Goal: Task Accomplishment & Management: Use online tool/utility

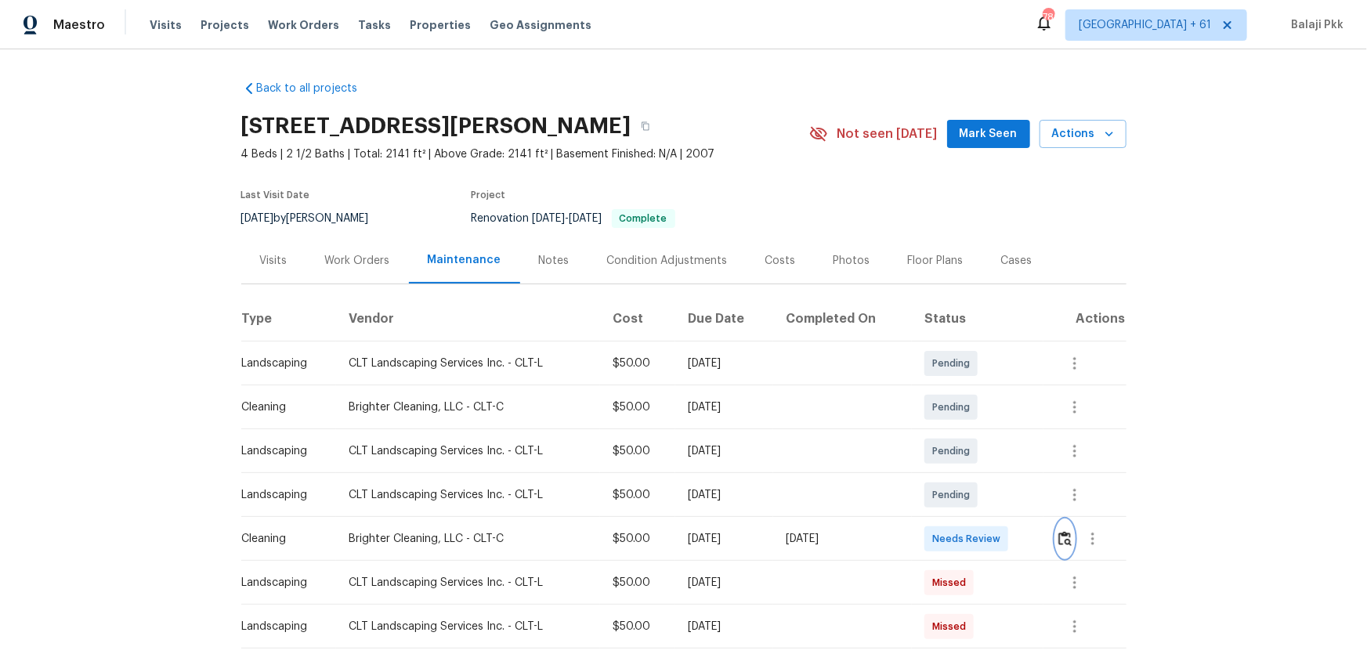
click at [1062, 533] on img "button" at bounding box center [1064, 538] width 13 height 15
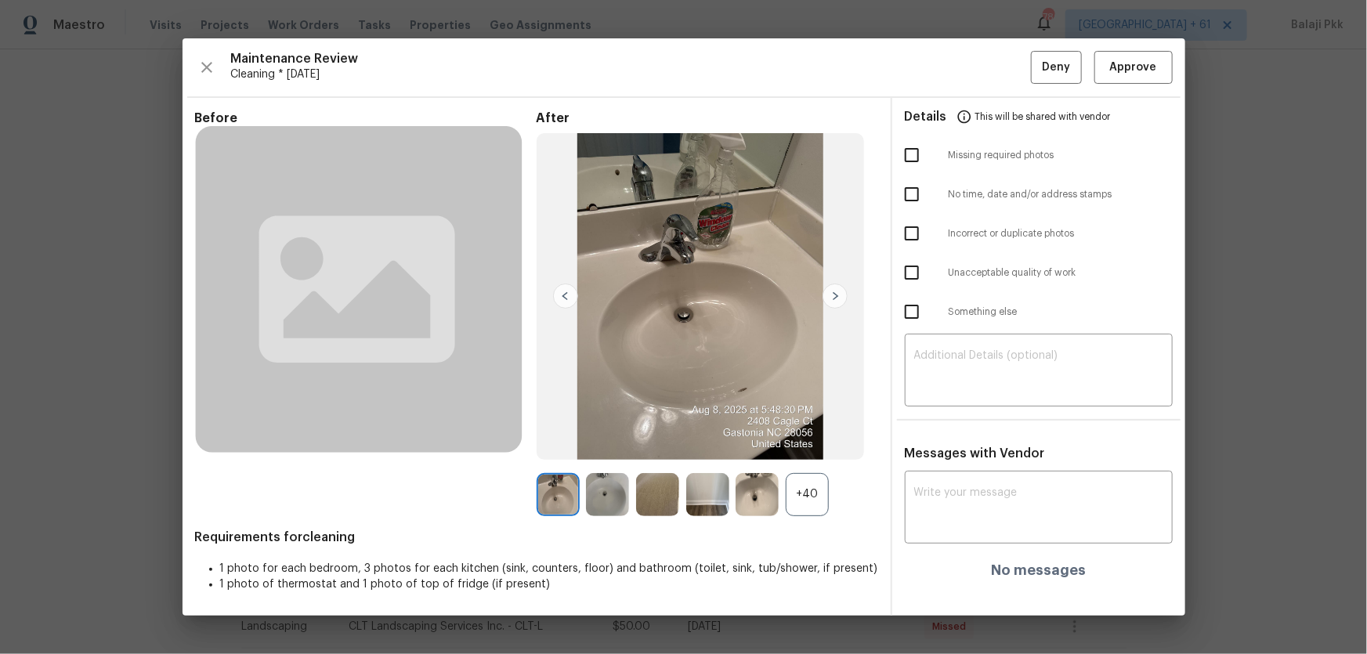
drag, startPoint x: 820, startPoint y: 503, endPoint x: 630, endPoint y: 266, distance: 303.7
click at [820, 502] on div "+40" at bounding box center [807, 494] width 43 height 43
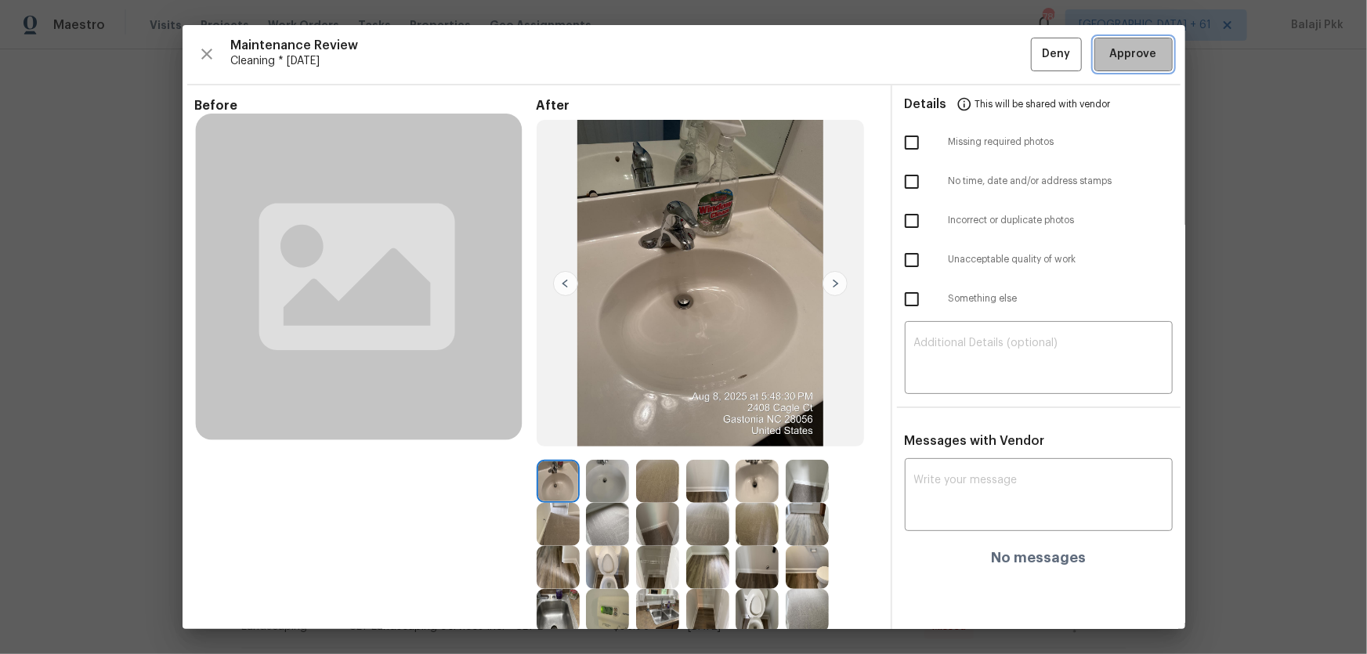
click at [1110, 50] on span "Approve" at bounding box center [1133, 55] width 47 height 20
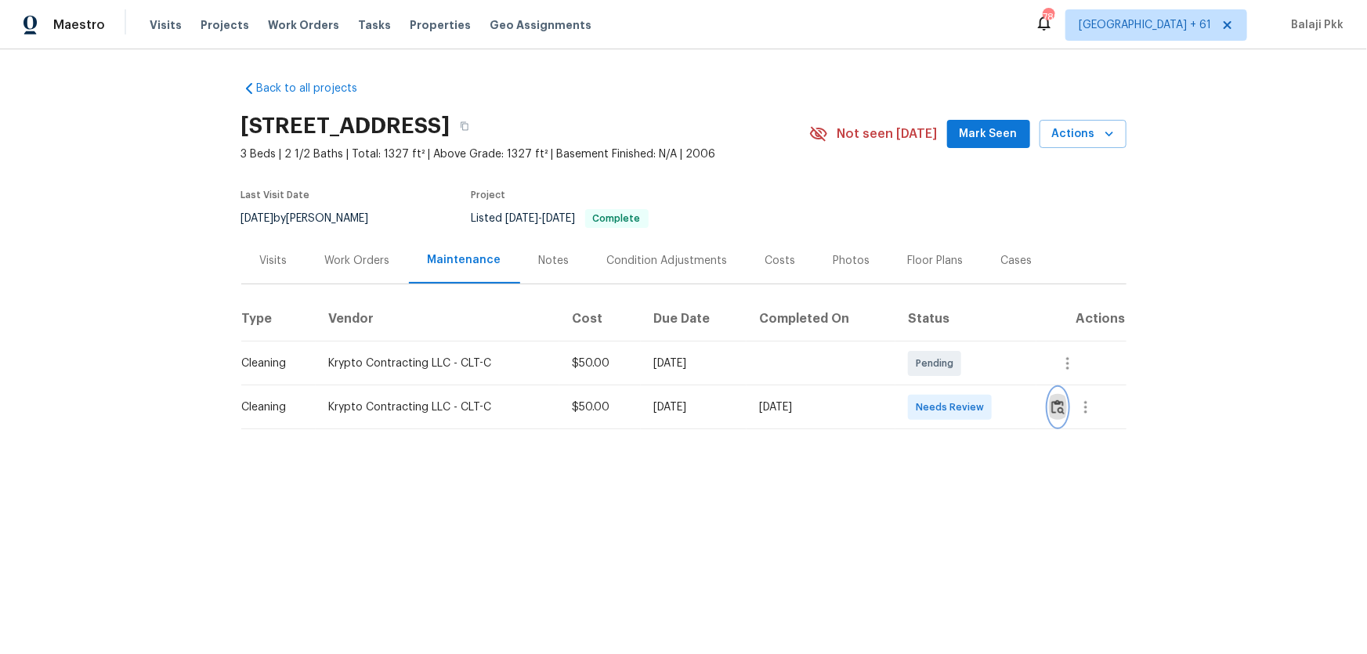
click at [972, 410] on img "button" at bounding box center [1057, 407] width 13 height 15
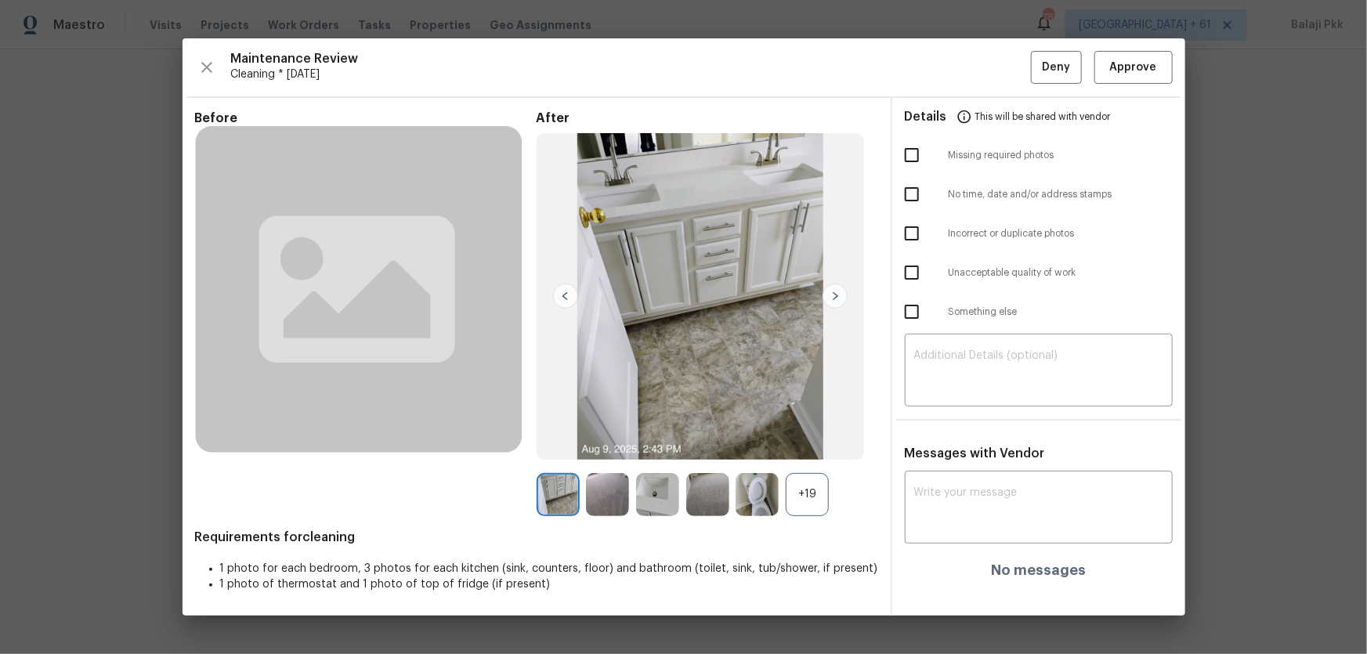
click at [805, 432] on div "+19" at bounding box center [807, 494] width 43 height 43
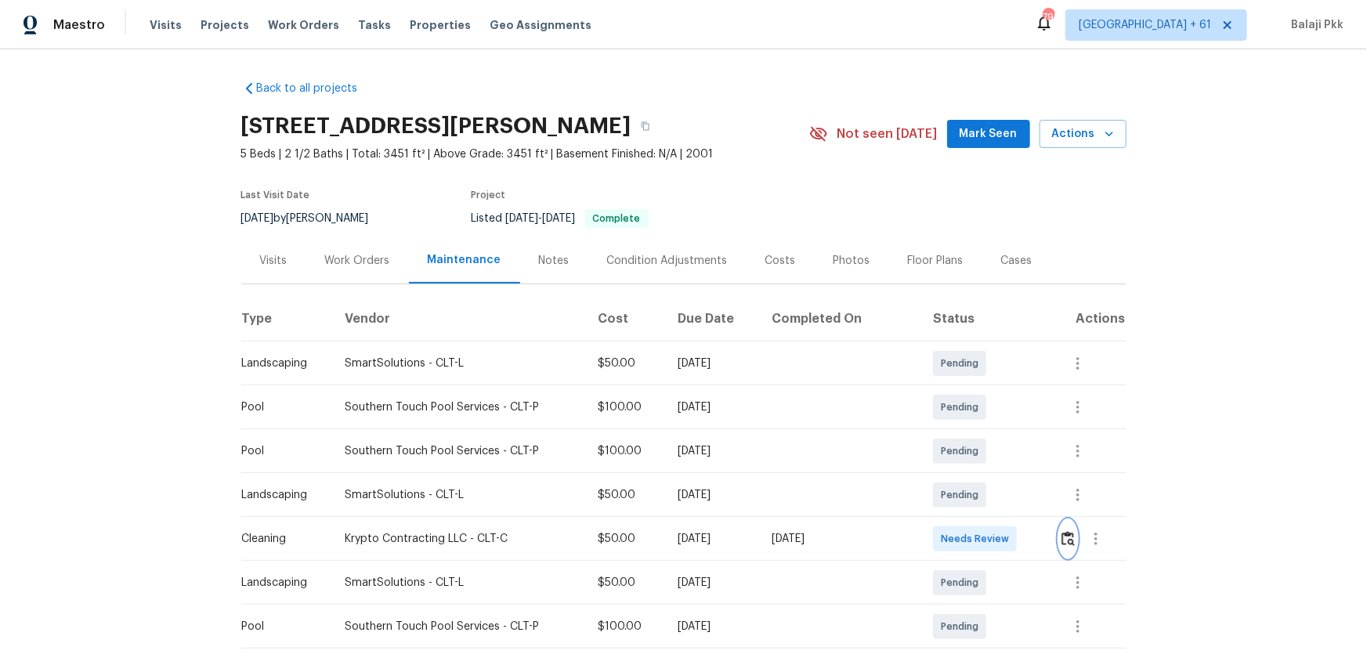
click at [1069, 475] on img "button" at bounding box center [1068, 538] width 13 height 15
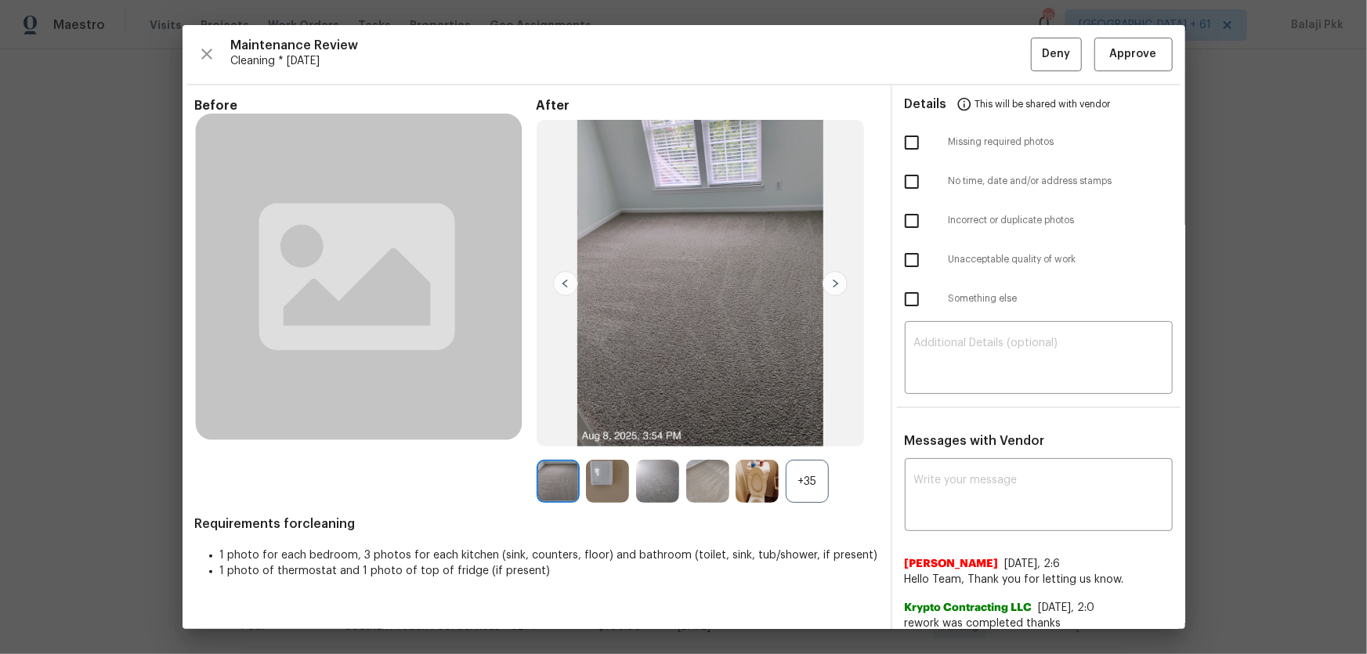
click at [793, 475] on div "+35" at bounding box center [807, 481] width 43 height 43
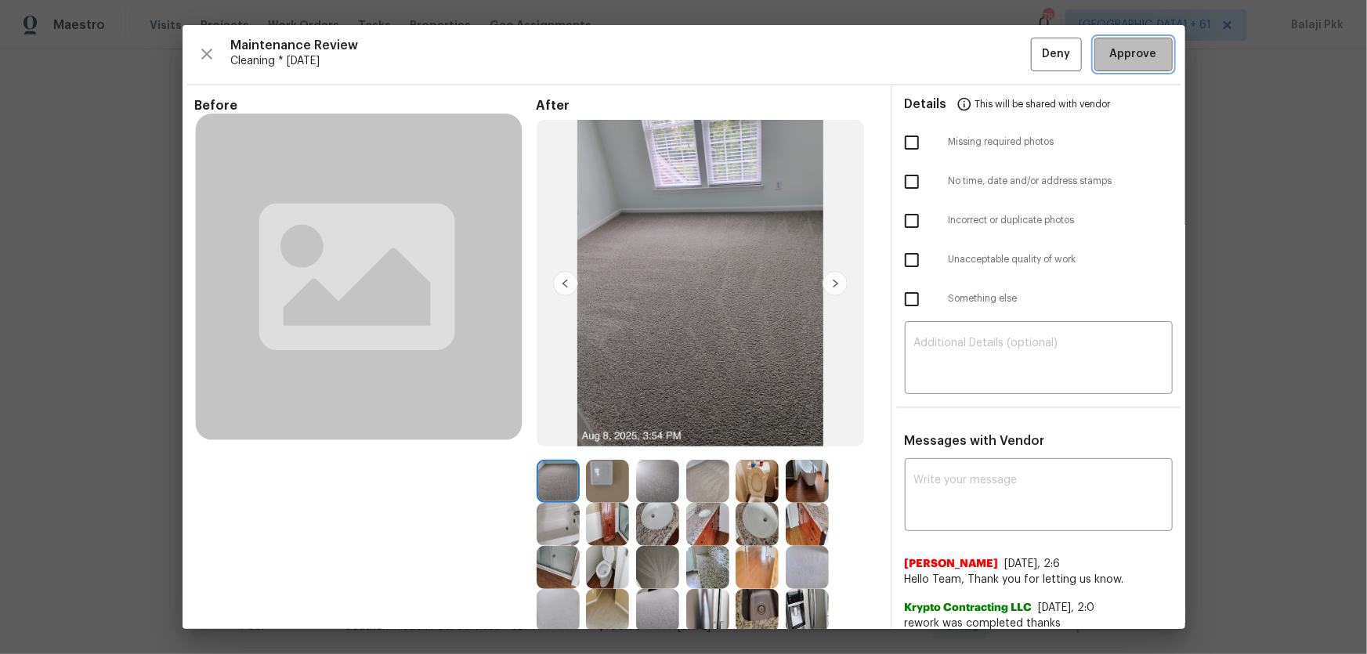
click at [1069, 46] on span "Approve" at bounding box center [1133, 55] width 47 height 20
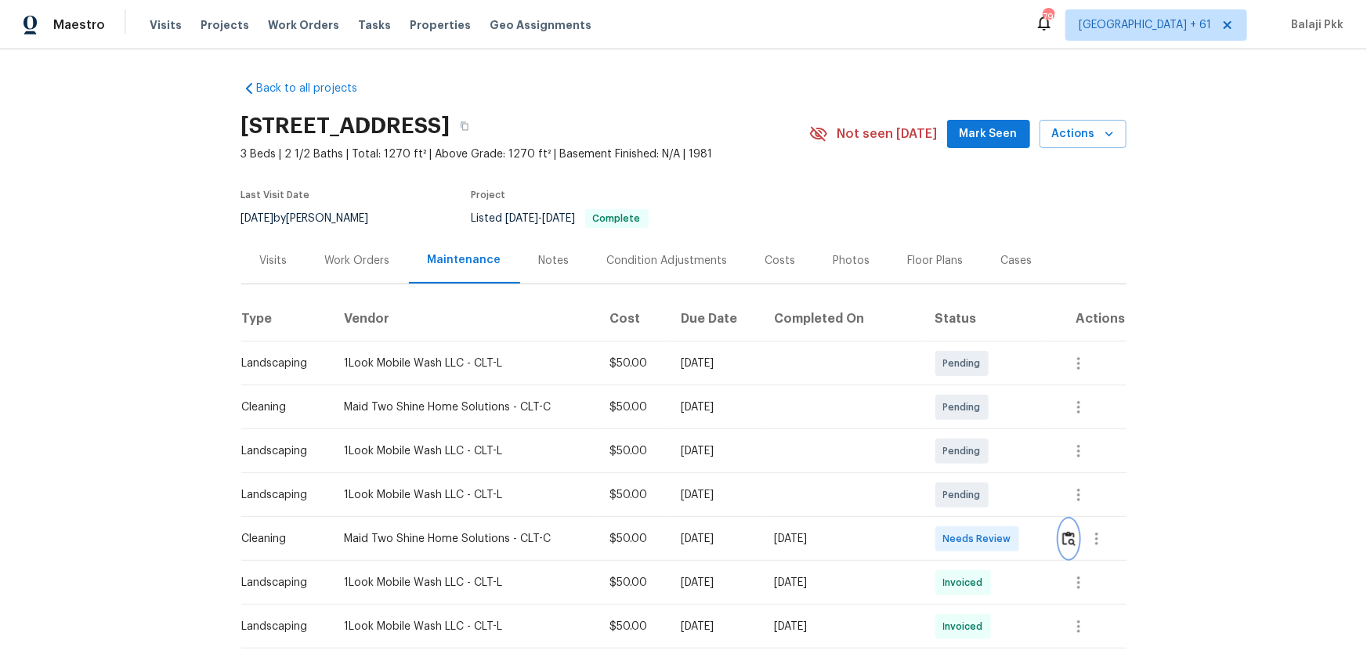
click at [1062, 475] on img "button" at bounding box center [1068, 538] width 13 height 15
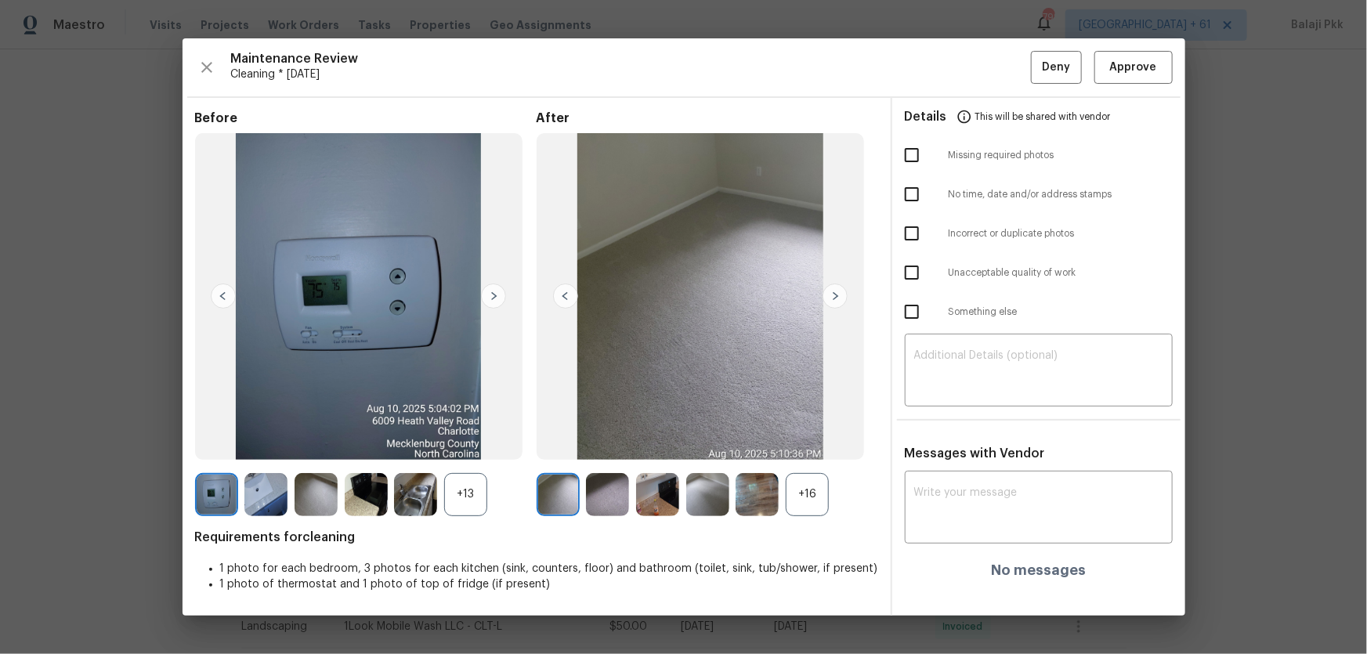
click at [807, 475] on div "+16" at bounding box center [807, 494] width 43 height 43
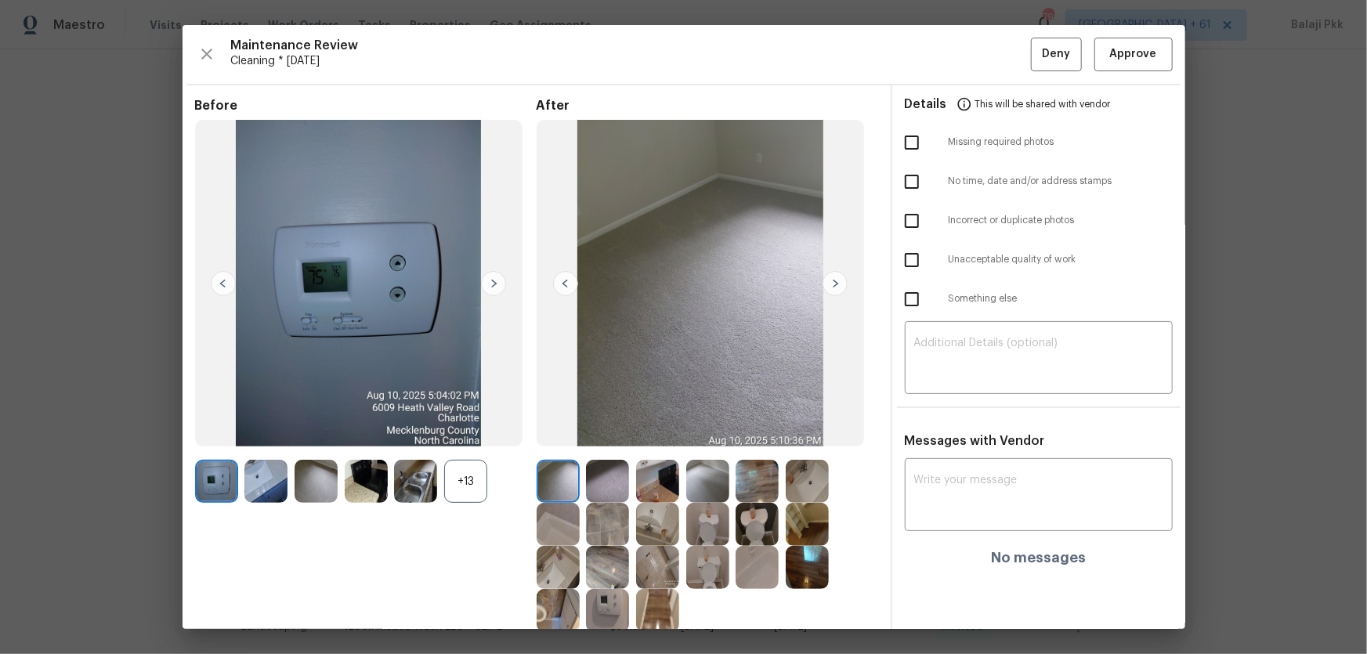
click at [470, 475] on div "+13" at bounding box center [465, 481] width 43 height 43
